Goal: Find specific page/section: Find specific page/section

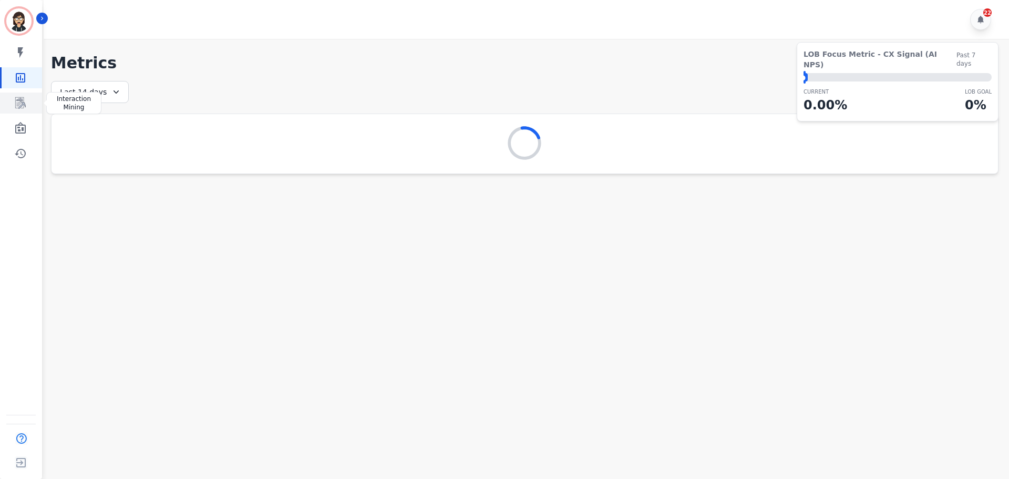
click at [20, 102] on icon "Sidebar" at bounding box center [20, 103] width 11 height 12
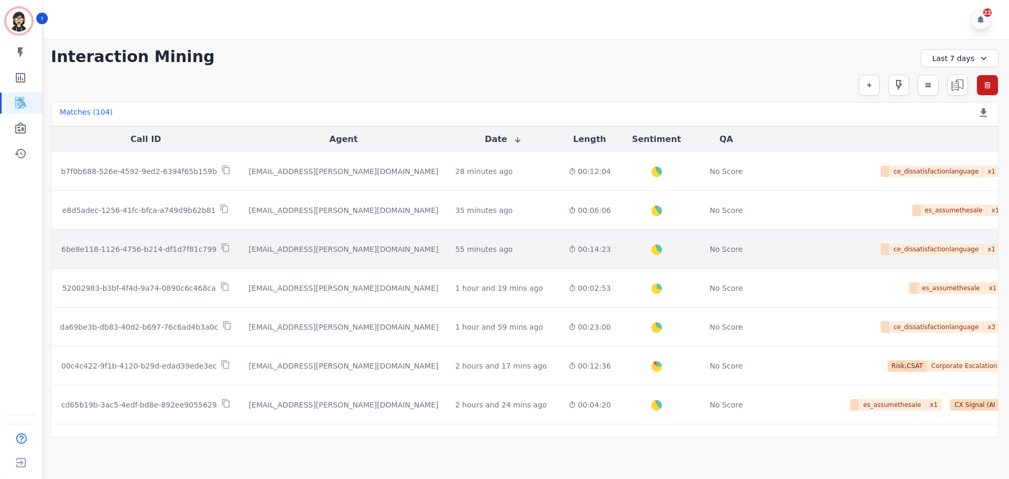
click at [182, 254] on div "6be8e118-1126-4756-b214-df1d7f81c799" at bounding box center [146, 249] width 172 height 12
